Goal: Navigation & Orientation: Find specific page/section

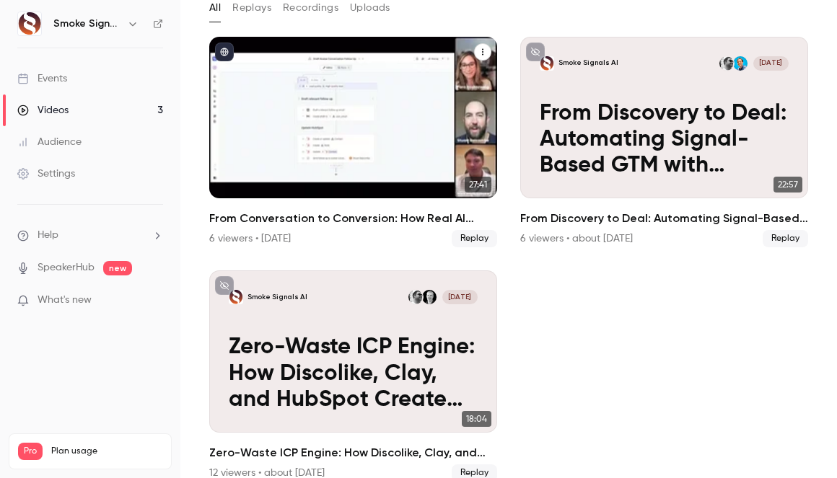
scroll to position [108, 0]
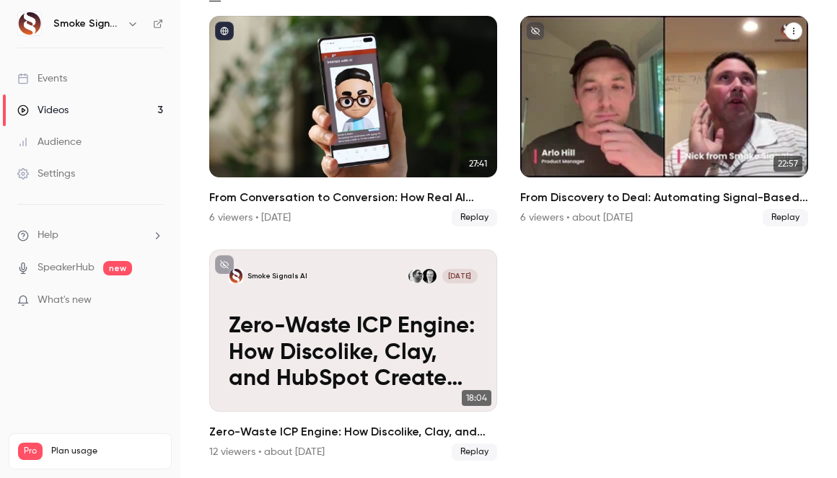
click at [656, 97] on p "From Discovery to Deal: Automating Signal-Based GTM with Fathom + HubSpot" at bounding box center [664, 119] width 249 height 78
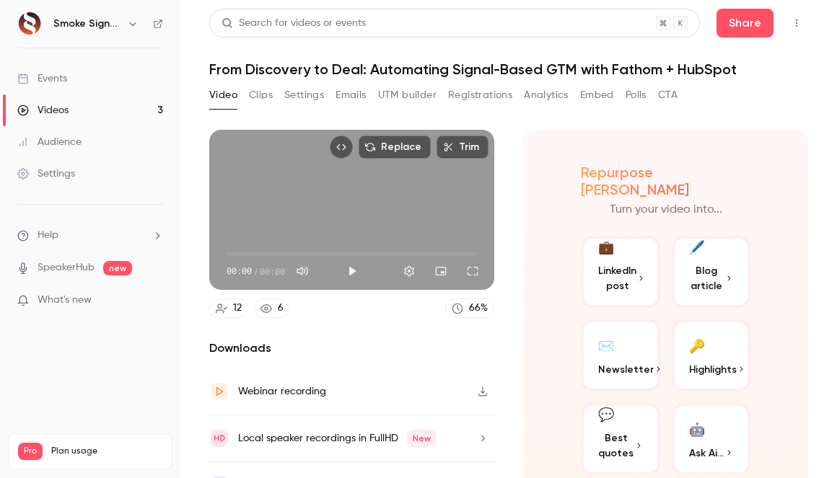
click at [261, 97] on button "Clips" at bounding box center [261, 95] width 24 height 23
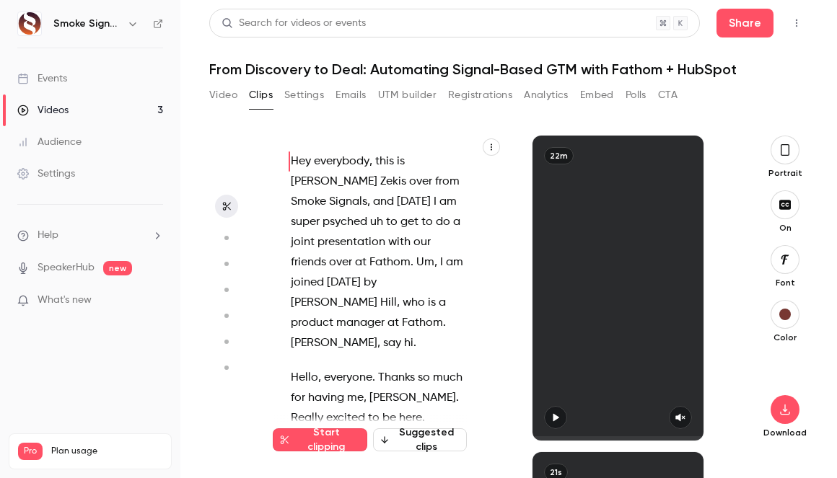
click at [306, 95] on button "Settings" at bounding box center [304, 95] width 40 height 23
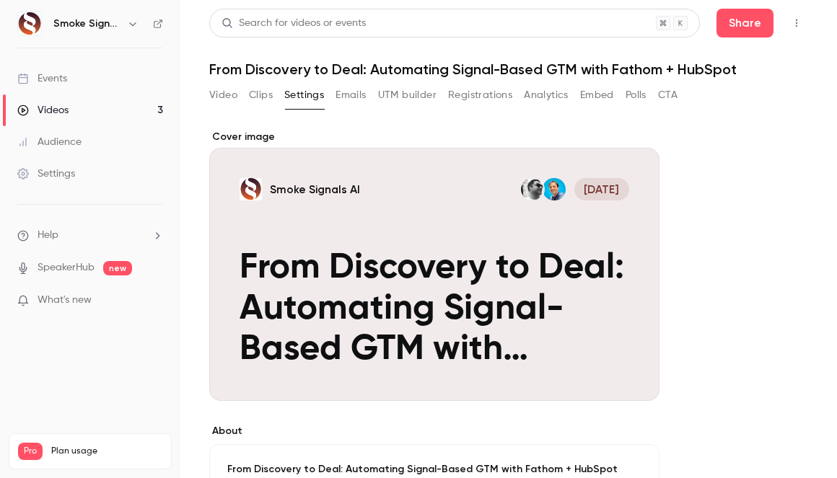
click at [259, 88] on button "Clips" at bounding box center [261, 95] width 24 height 23
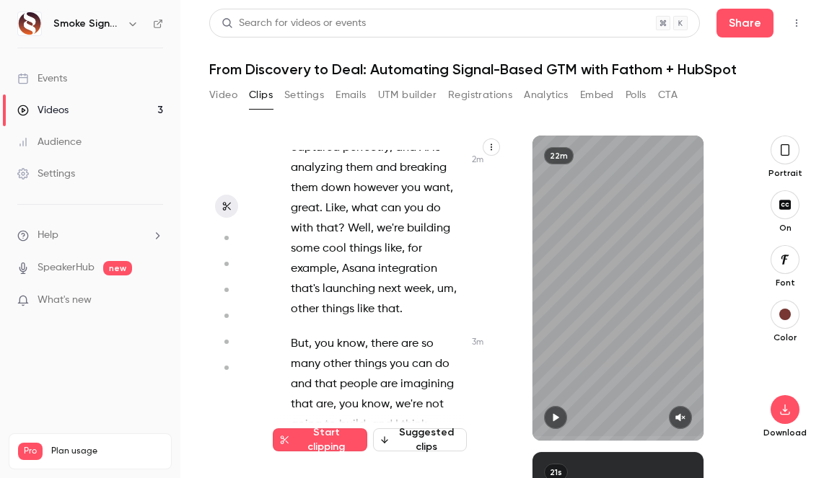
scroll to position [2228, 0]
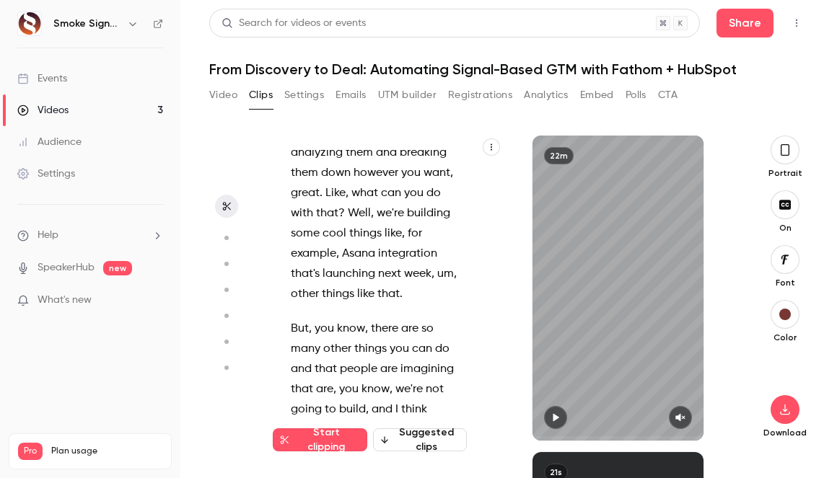
click at [319, 94] on button "Settings" at bounding box center [304, 95] width 40 height 23
